Goal: Task Accomplishment & Management: Manage account settings

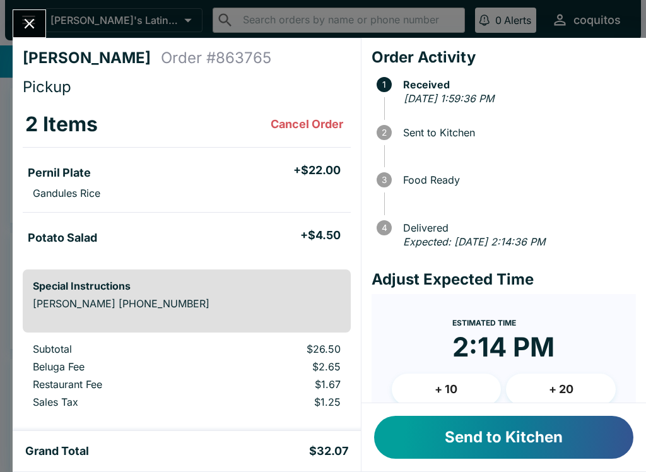
click at [134, 155] on ul "Pernil Plate + $22.00 Gandules Rice" at bounding box center [187, 180] width 328 height 54
click at [153, 182] on li "Pernil Plate + $22.00" at bounding box center [187, 171] width 328 height 27
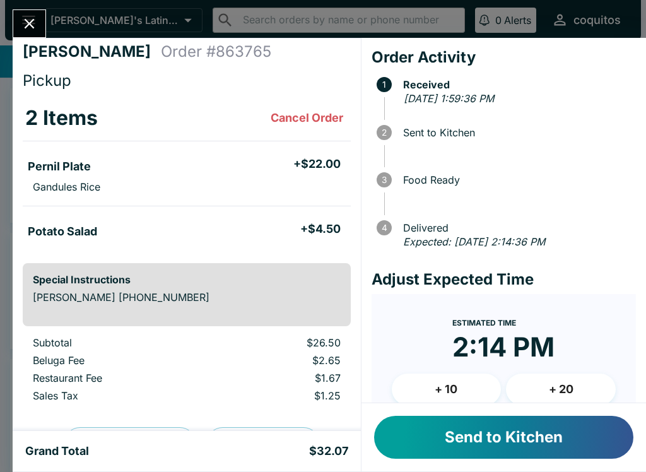
scroll to position [7, 0]
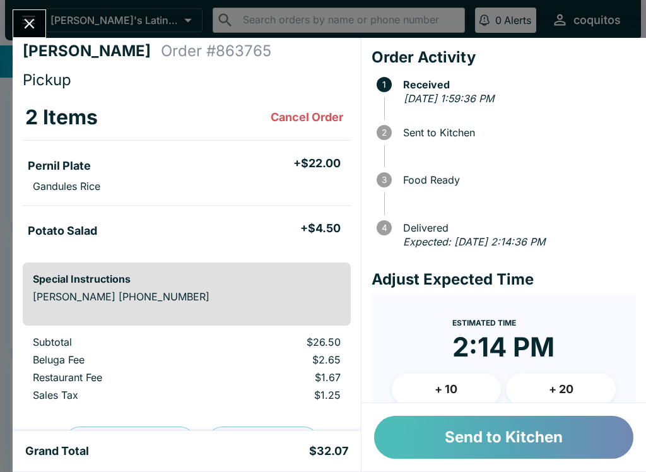
click at [477, 434] on button "Send to Kitchen" at bounding box center [503, 437] width 259 height 43
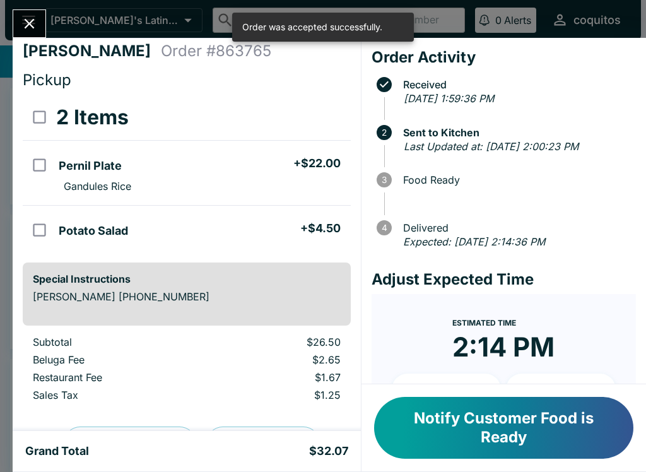
click at [45, 122] on input "select all" at bounding box center [39, 117] width 28 height 28
checkbox input "true"
click at [232, 85] on h4 "Pickup" at bounding box center [187, 80] width 328 height 19
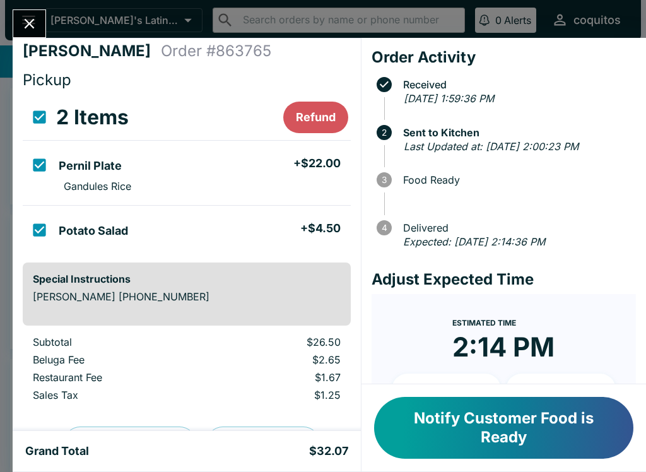
click at [119, 38] on div "[PERSON_NAME] M Order # 863765 Pickup 2 Items Refund Pernil Plate + $22.00 Gand…" at bounding box center [187, 234] width 348 height 393
click at [27, 21] on icon "Close" at bounding box center [30, 24] width 10 height 10
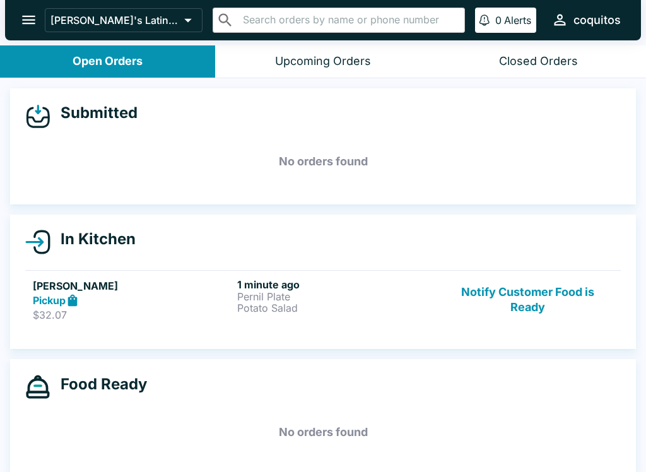
scroll to position [2, 0]
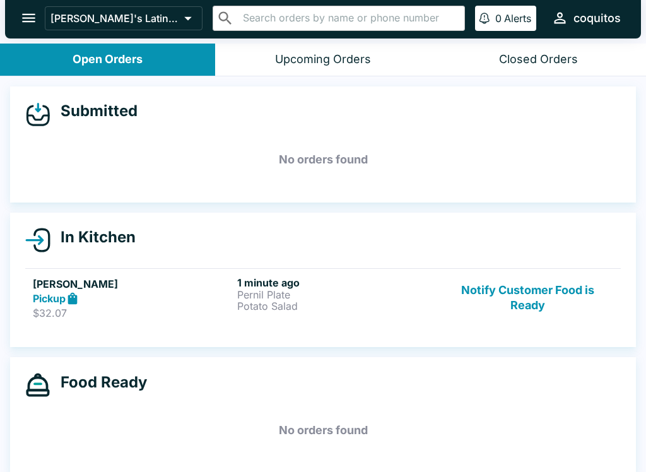
click at [534, 290] on button "Notify Customer Food is Ready" at bounding box center [527, 298] width 171 height 44
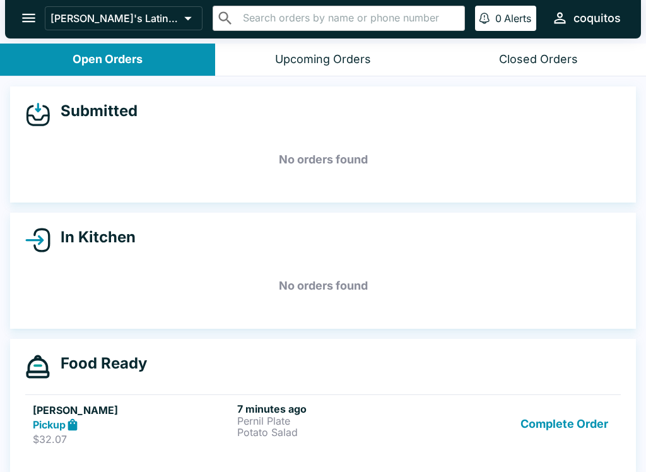
click at [300, 422] on p "Pernil Plate" at bounding box center [336, 420] width 199 height 11
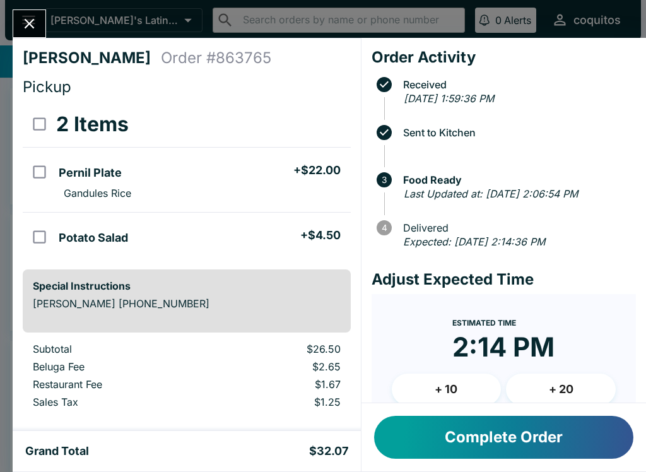
click at [25, 24] on icon "Close" at bounding box center [29, 23] width 17 height 17
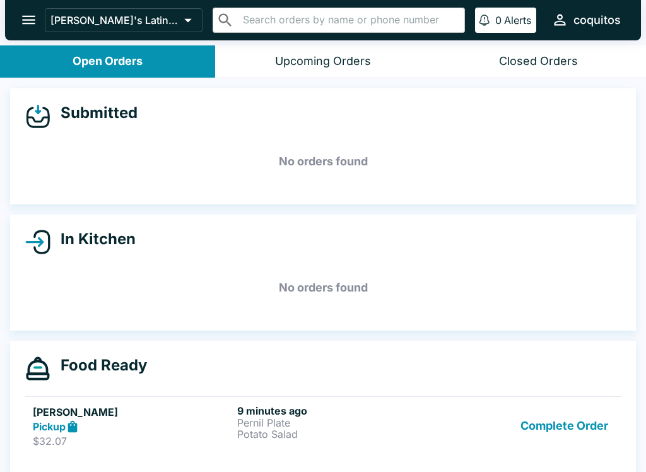
click at [22, 8] on button "open drawer" at bounding box center [29, 20] width 32 height 32
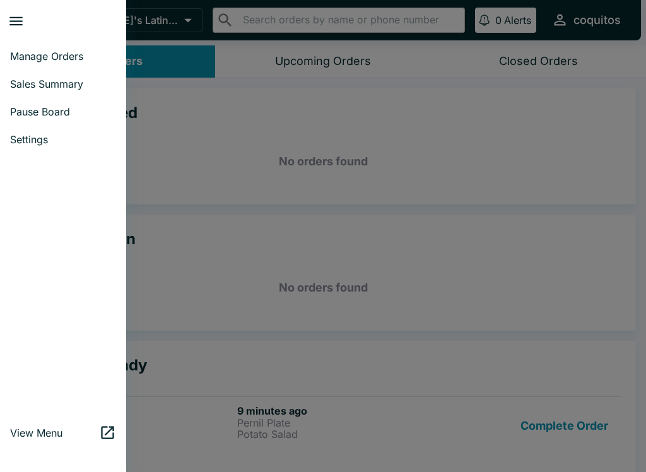
click at [64, 113] on span "Pause Board" at bounding box center [63, 111] width 106 height 13
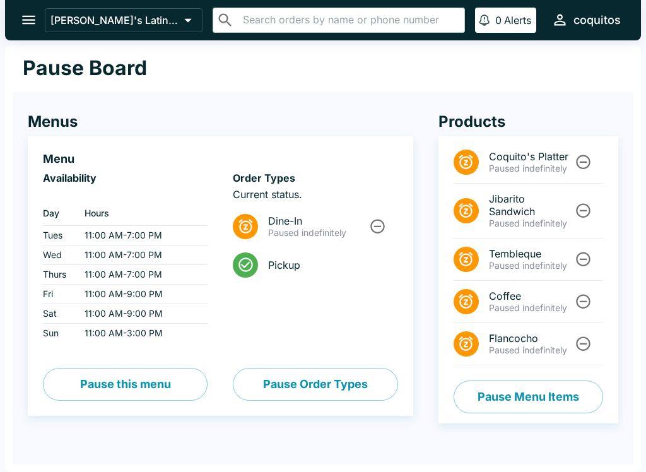
click at [118, 386] on button "Pause this menu" at bounding box center [125, 384] width 165 height 33
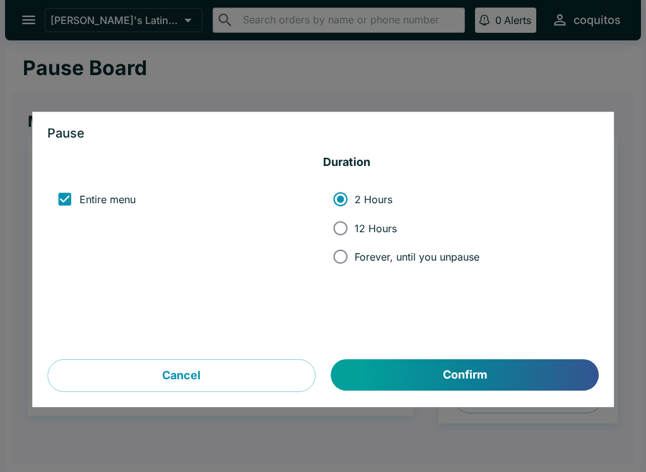
click at [348, 252] on input "Forever, until you unpause" at bounding box center [340, 256] width 28 height 28
radio input "true"
click at [387, 367] on button "Confirm" at bounding box center [465, 376] width 268 height 32
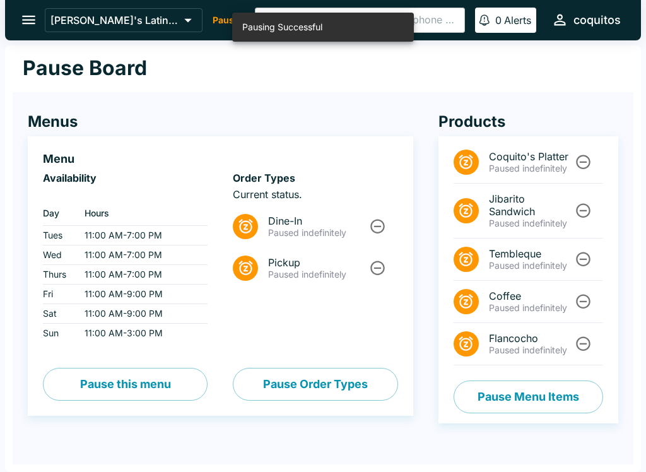
click at [111, 382] on button "Pause this menu" at bounding box center [125, 384] width 165 height 33
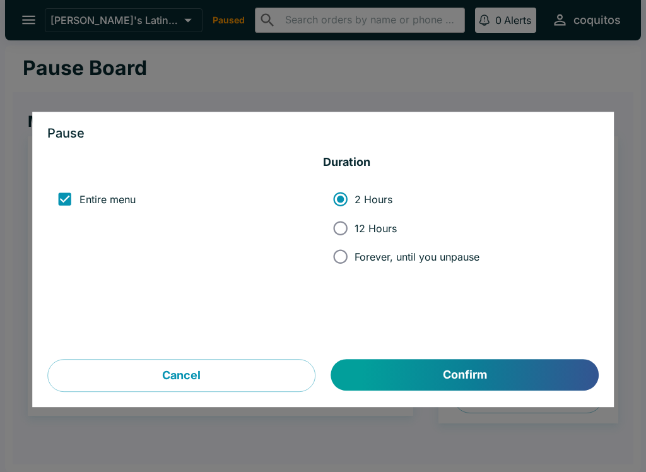
click at [139, 370] on button "Cancel" at bounding box center [181, 376] width 268 height 33
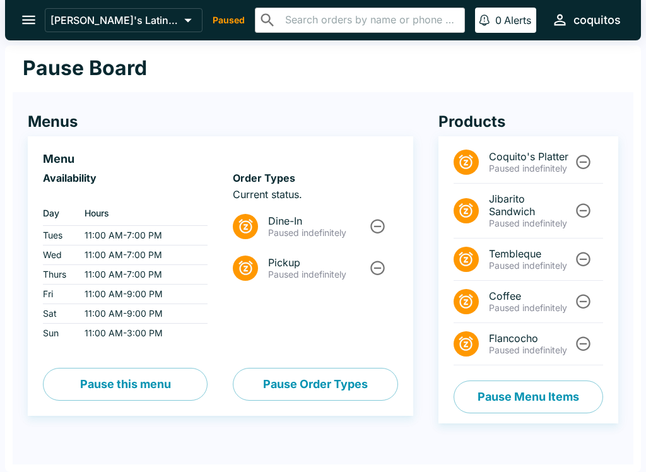
click at [189, 10] on div "Coquito's Latin Cuisine Paused ​ ​ 0 Alerts coquitos" at bounding box center [335, 19] width 581 height 27
click at [49, 18] on button "[PERSON_NAME]'s Latin Cuisine" at bounding box center [124, 20] width 158 height 24
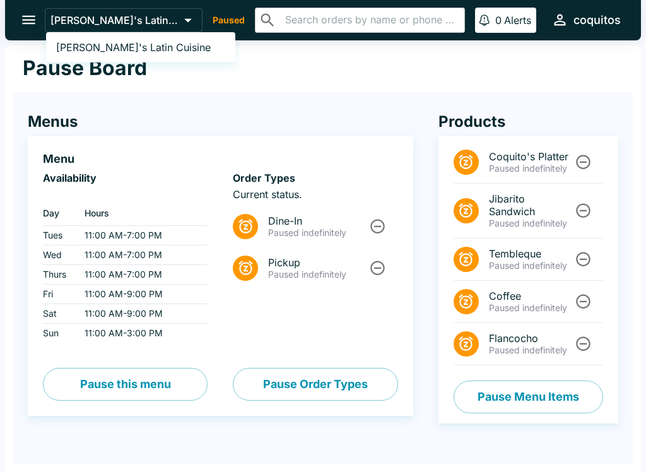
click at [161, 107] on div at bounding box center [323, 236] width 646 height 472
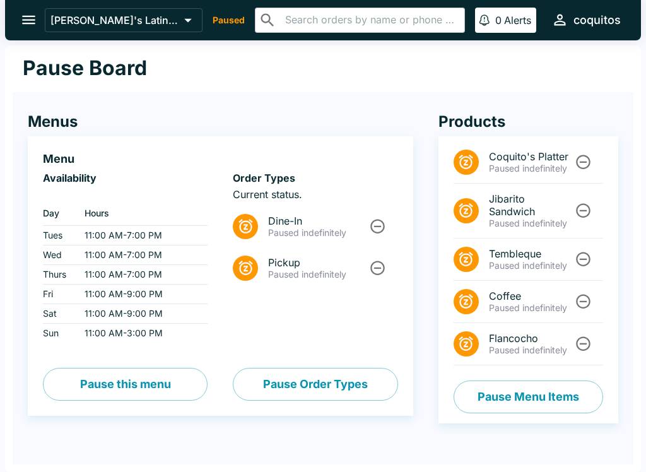
click at [57, 16] on p "[PERSON_NAME]'s Latin Cuisine" at bounding box center [114, 20] width 129 height 13
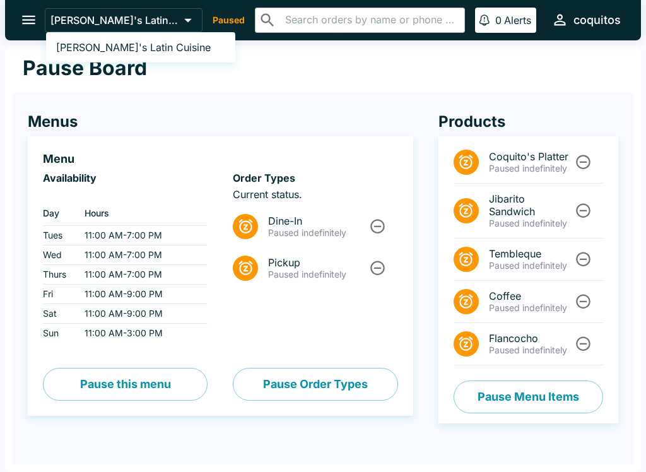
click at [35, 23] on div at bounding box center [323, 236] width 646 height 472
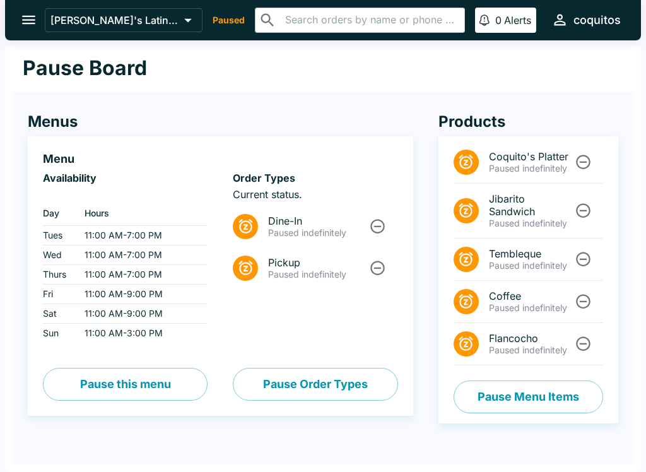
click at [30, 33] on button "open drawer" at bounding box center [29, 20] width 32 height 32
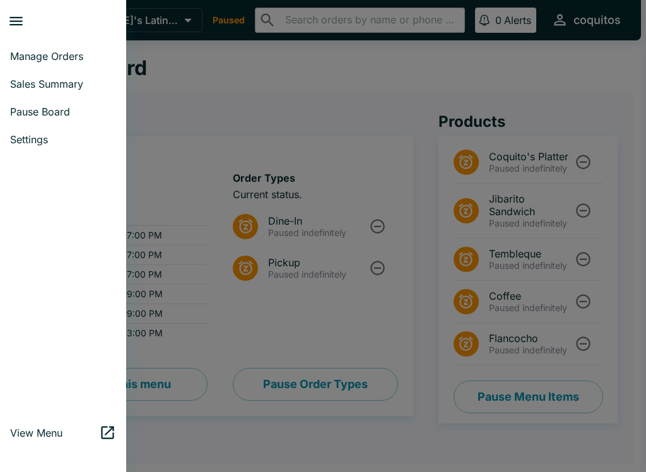
click at [62, 122] on link "Pause Board" at bounding box center [63, 112] width 126 height 28
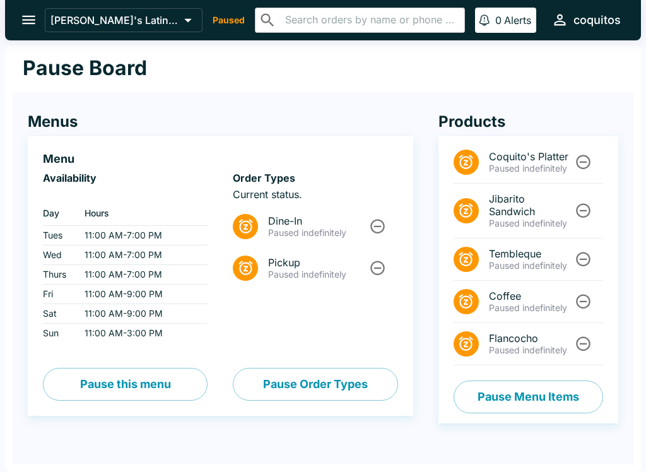
click at [201, 11] on div "Coquito's Latin Cuisine Paused ​ ​ 0 Alerts coquitos" at bounding box center [335, 19] width 581 height 27
click at [215, 26] on p "Paused" at bounding box center [229, 20] width 32 height 13
click at [215, 25] on p "Paused" at bounding box center [229, 20] width 32 height 13
click at [36, 28] on icon "open drawer" at bounding box center [28, 19] width 17 height 17
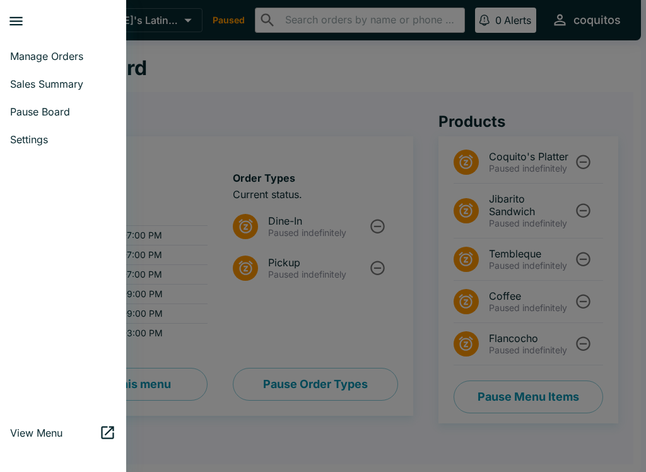
click at [67, 142] on span "Settings" at bounding box center [63, 139] width 106 height 13
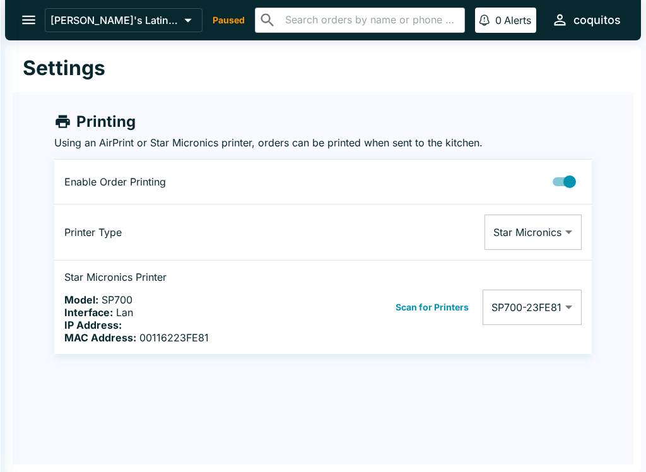
click at [6, 9] on div at bounding box center [6, 236] width 13 height 472
click at [32, 34] on button "open drawer" at bounding box center [29, 20] width 32 height 32
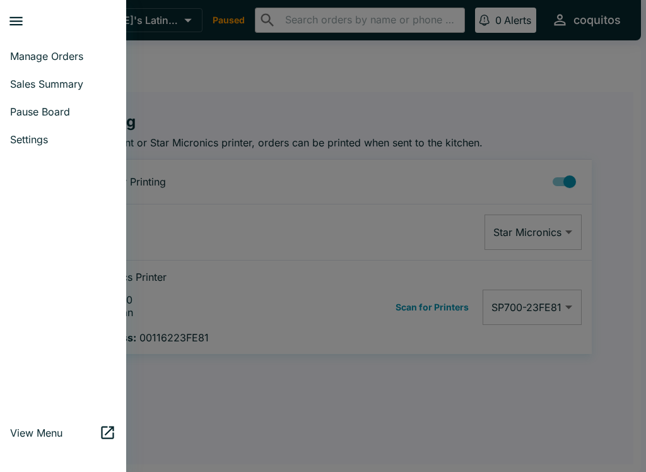
click at [57, 66] on link "Manage Orders" at bounding box center [63, 56] width 126 height 28
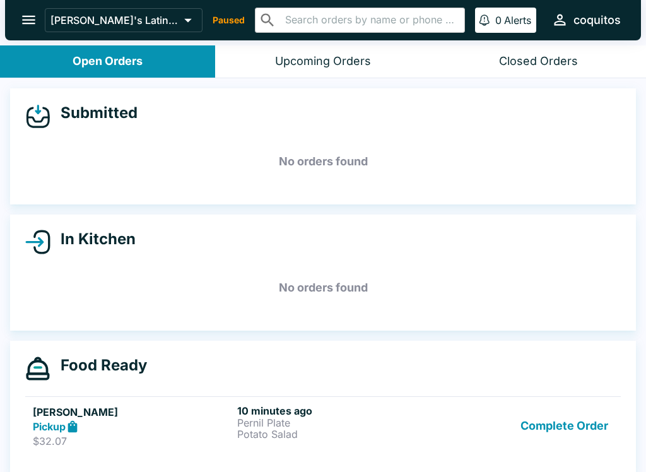
click at [28, 33] on button "open drawer" at bounding box center [29, 20] width 32 height 32
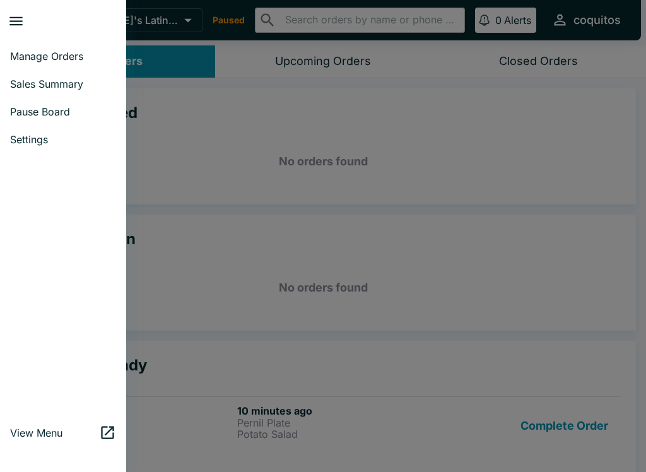
click at [49, 113] on span "Pause Board" at bounding box center [63, 111] width 106 height 13
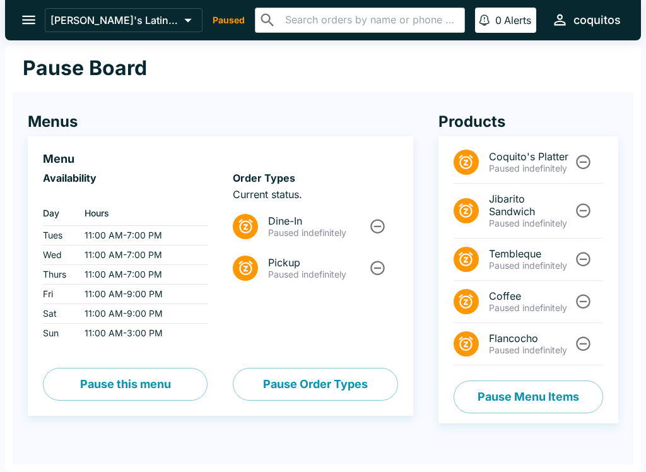
click at [215, 32] on div "Coquito's Latin Cuisine Paused ​ ​ 0 Alerts coquitos" at bounding box center [335, 19] width 581 height 27
click at [213, 15] on p "Paused" at bounding box center [229, 20] width 32 height 13
click at [179, 16] on icon at bounding box center [188, 20] width 18 height 18
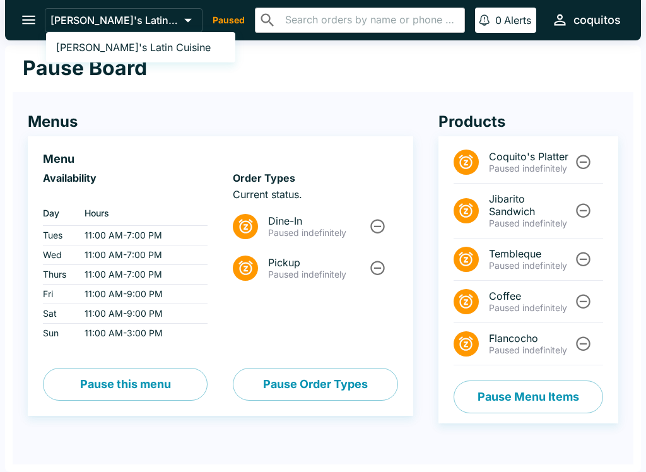
click at [314, 95] on div at bounding box center [323, 236] width 646 height 472
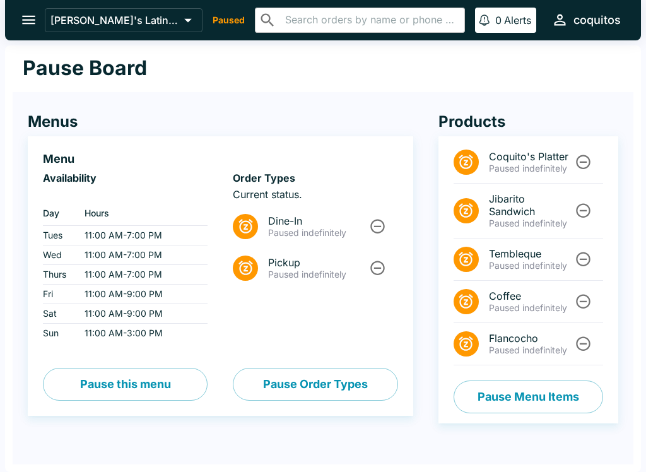
click at [372, 228] on icon "Unpause" at bounding box center [378, 226] width 15 height 15
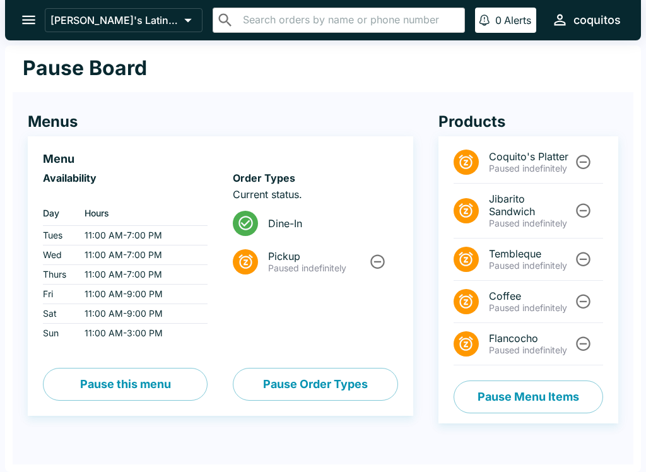
click at [292, 228] on span "Dine-In" at bounding box center [327, 223] width 119 height 13
click at [246, 223] on icon at bounding box center [246, 223] width 15 height 15
click at [296, 386] on button "Pause Order Types" at bounding box center [315, 384] width 165 height 33
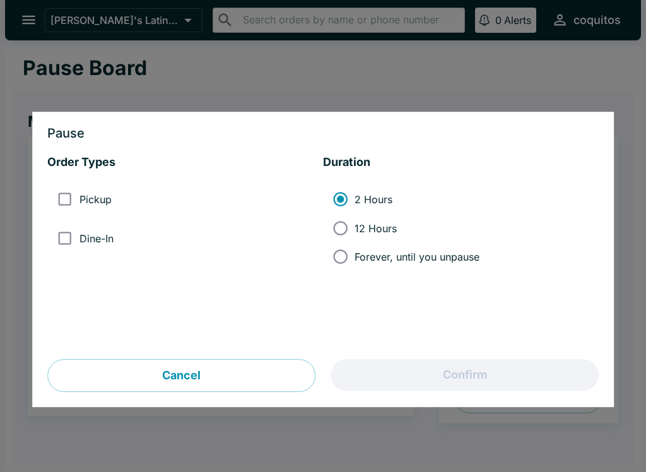
click at [62, 197] on input "Pickup" at bounding box center [64, 200] width 28 height 28
checkbox input "true"
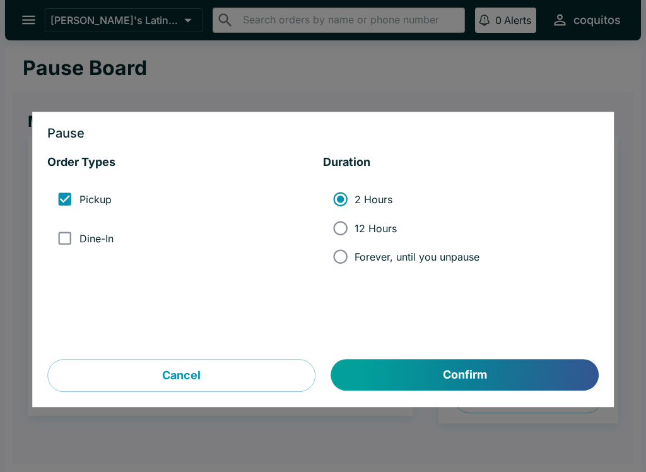
click at [73, 244] on input "Dine-In" at bounding box center [64, 238] width 28 height 28
checkbox input "true"
click at [352, 266] on input "Forever, until you unpause" at bounding box center [340, 256] width 28 height 28
radio input "true"
click at [415, 372] on button "Confirm" at bounding box center [465, 376] width 268 height 32
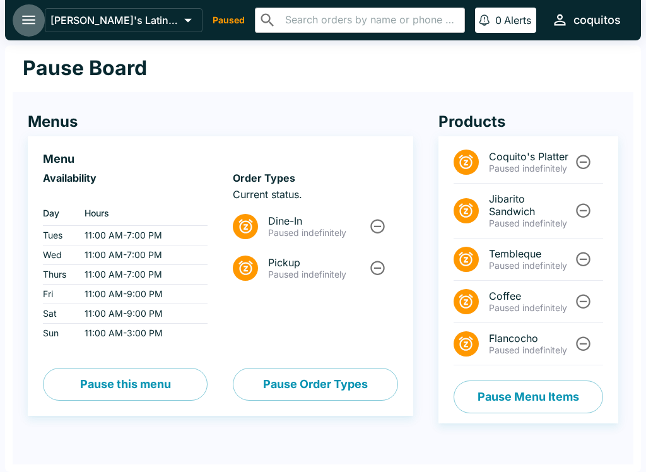
click at [21, 16] on icon "open drawer" at bounding box center [28, 19] width 17 height 17
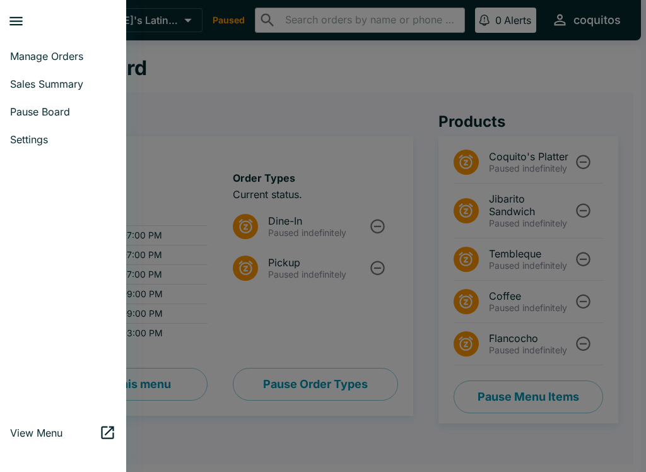
click at [80, 54] on span "Manage Orders" at bounding box center [63, 56] width 106 height 13
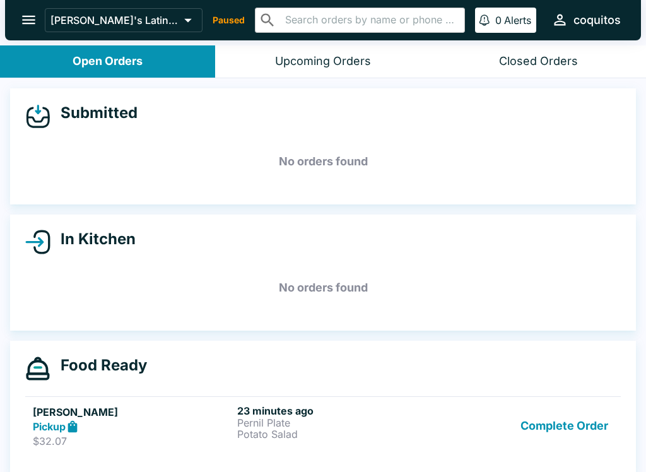
click at [234, 422] on div "Shayla M Pickup $32.07 23 minutes ago Pernil Plate Potato Salad Complete Order" at bounding box center [323, 427] width 581 height 44
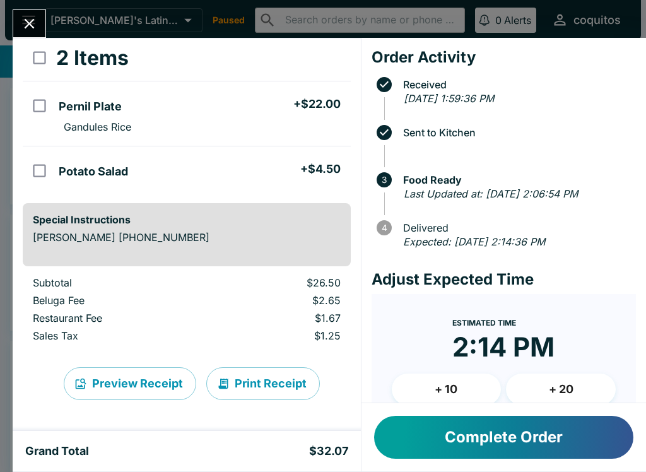
scroll to position [66, 0]
click at [415, 436] on button "Complete Order" at bounding box center [503, 437] width 259 height 43
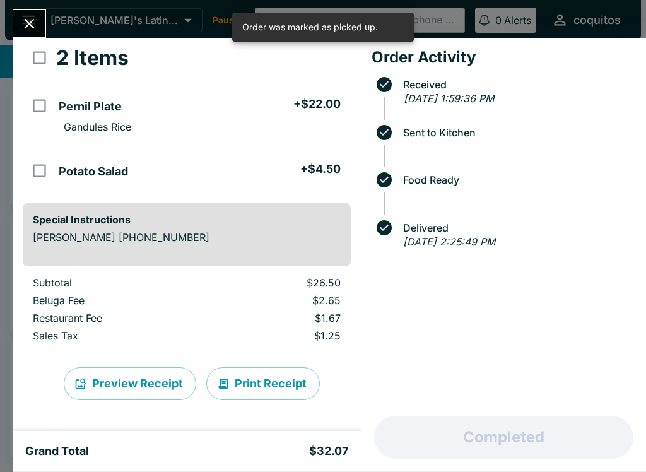
click at [12, 28] on div "Shayla M Order # 863765 Pickup 2 Items Pernil Plate + $22.00 Gandules Rice Pota…" at bounding box center [323, 236] width 646 height 472
click at [11, 28] on div at bounding box center [6, 236] width 13 height 472
